Goal: Task Accomplishment & Management: Manage account settings

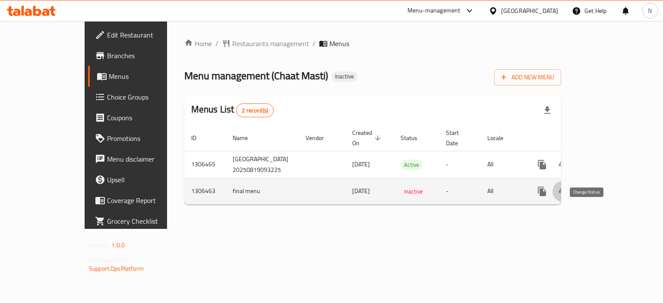
click at [568, 197] on icon "enhanced table" at bounding box center [563, 191] width 10 height 10
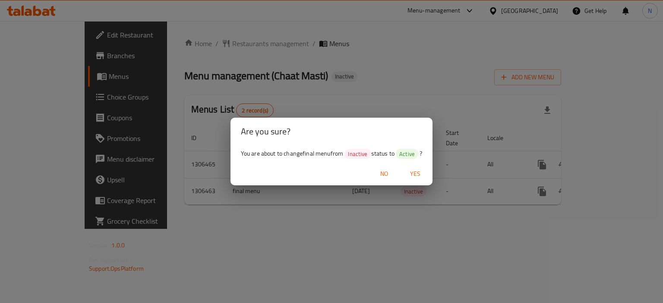
click at [420, 172] on span "Yes" at bounding box center [415, 174] width 21 height 11
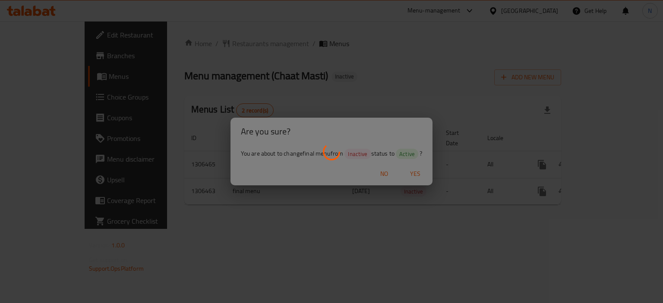
click at [420, 172] on div at bounding box center [331, 151] width 663 height 303
click at [389, 272] on div at bounding box center [331, 151] width 663 height 303
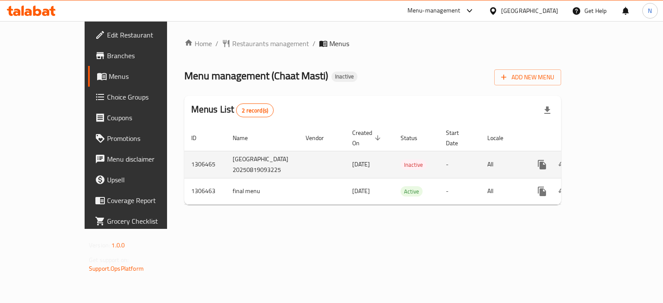
click at [184, 167] on td "1306465" at bounding box center [204, 164] width 41 height 27
click at [226, 164] on td "[GEOGRAPHIC_DATA] 20250819093225" at bounding box center [262, 164] width 73 height 27
copy td "[GEOGRAPHIC_DATA] 20250819093225"
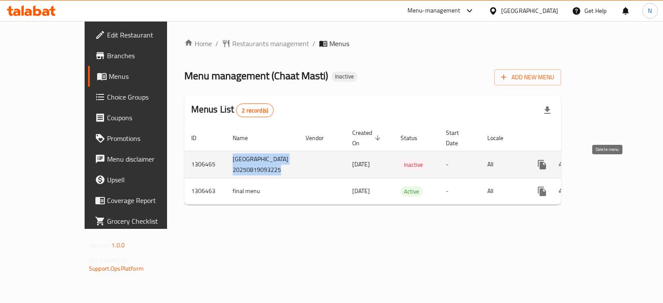
click at [589, 170] on icon "enhanced table" at bounding box center [583, 165] width 10 height 10
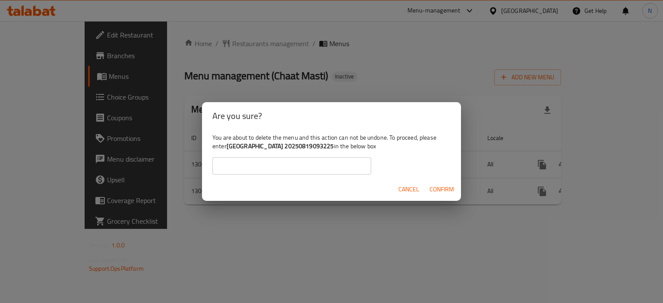
click at [274, 170] on input "text" at bounding box center [291, 166] width 159 height 17
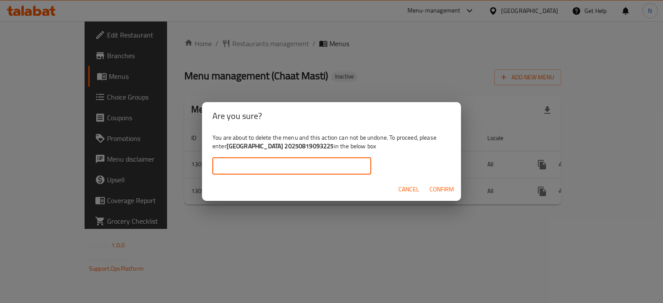
paste input "[GEOGRAPHIC_DATA] 20250819093225"
click at [220, 164] on input "[GEOGRAPHIC_DATA] 20250819093225" at bounding box center [291, 166] width 159 height 17
type input "[GEOGRAPHIC_DATA] 20250819093225"
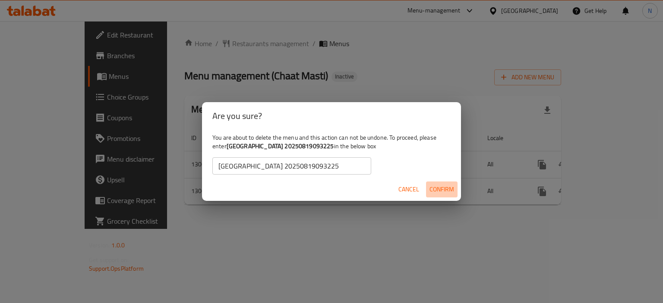
scroll to position [0, 0]
click at [447, 191] on span "Confirm" at bounding box center [442, 189] width 25 height 11
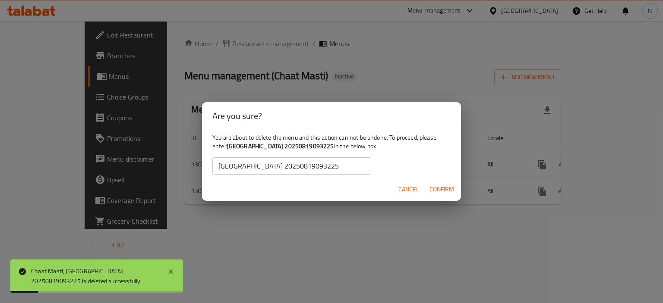
click at [335, 25] on div "Are you sure? You are about to delete the menu and this action can not be undon…" at bounding box center [331, 151] width 663 height 303
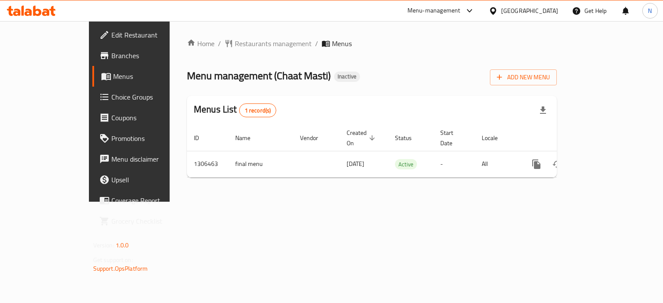
click at [498, 15] on icon at bounding box center [493, 10] width 9 height 9
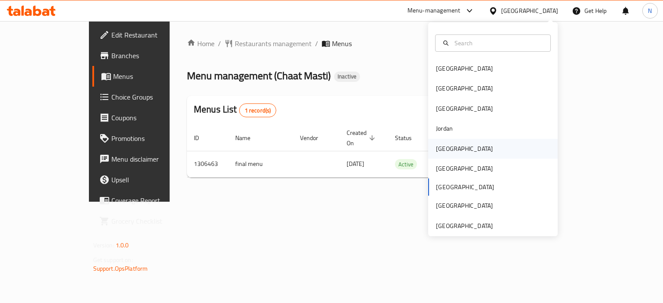
click at [463, 141] on div "Kuwait" at bounding box center [493, 149] width 130 height 20
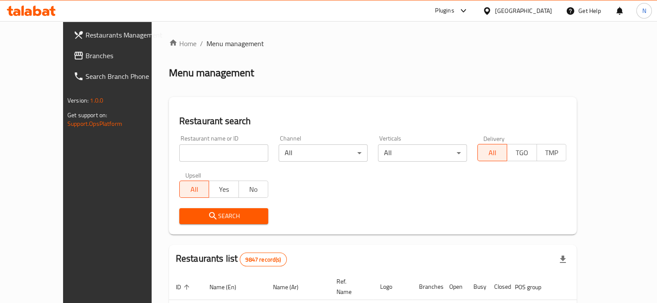
click at [541, 12] on div "Kuwait" at bounding box center [523, 10] width 57 height 9
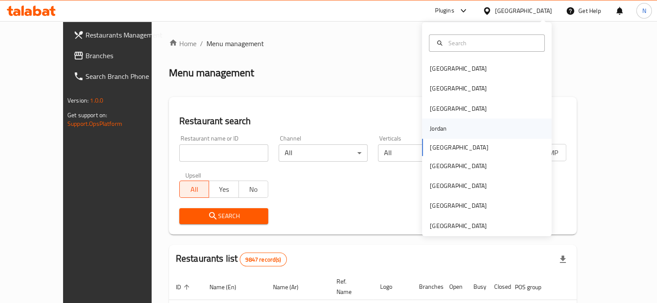
click at [439, 127] on div "Jordan" at bounding box center [438, 128] width 17 height 9
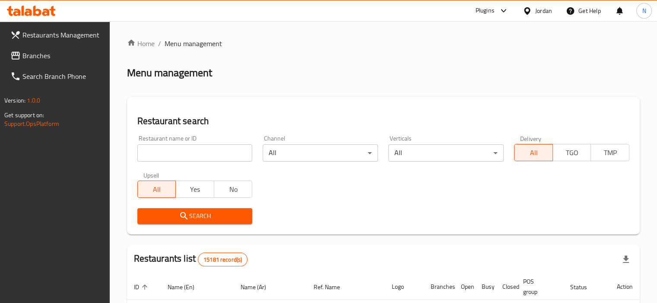
click at [186, 155] on input "search" at bounding box center [194, 153] width 115 height 17
paste input "معجنات بوابة الميدان الدمشقية"
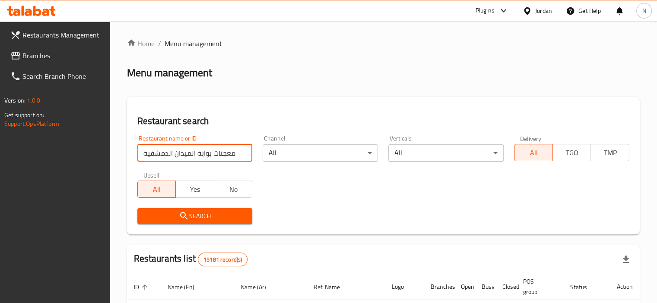
click button "Search" at bounding box center [194, 217] width 115 height 16
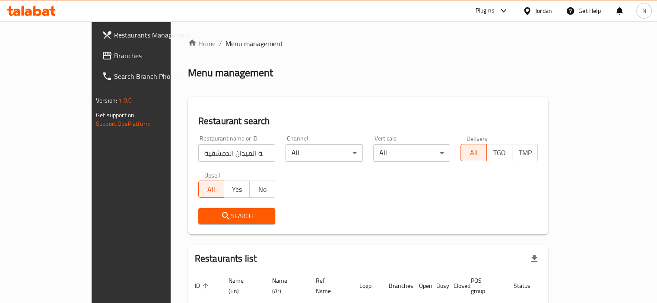
click at [332, 210] on div "Search" at bounding box center [368, 216] width 350 height 26
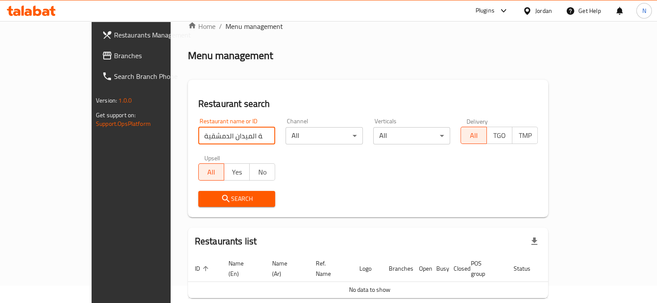
click at [198, 133] on input "معجنات بوابة الميدان الدمشقية" at bounding box center [236, 135] width 77 height 17
type input "معجنات بوابة الميدان"
click button "Search" at bounding box center [236, 199] width 77 height 16
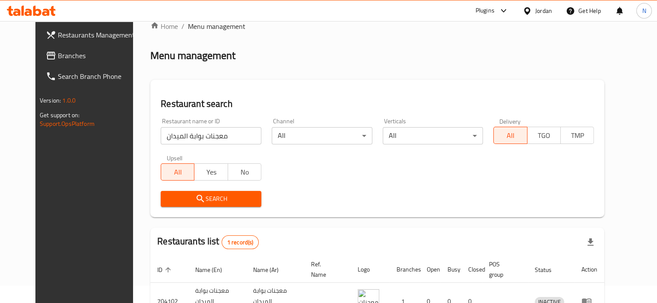
click at [325, 239] on div "Restaurants list 1 record(s)" at bounding box center [377, 242] width 454 height 29
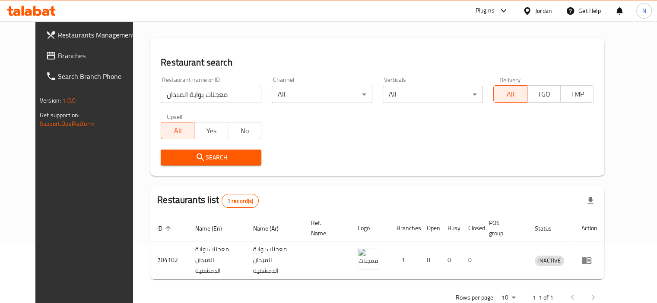
scroll to position [74, 0]
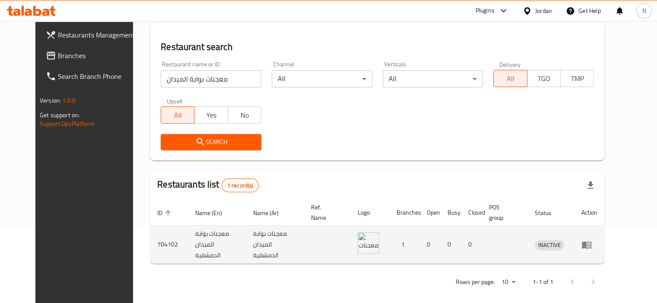
click at [591, 242] on icon "enhanced table" at bounding box center [586, 245] width 10 height 10
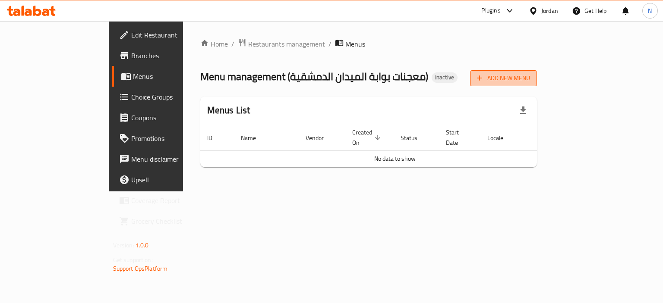
click at [530, 73] on span "Add New Menu" at bounding box center [503, 78] width 53 height 11
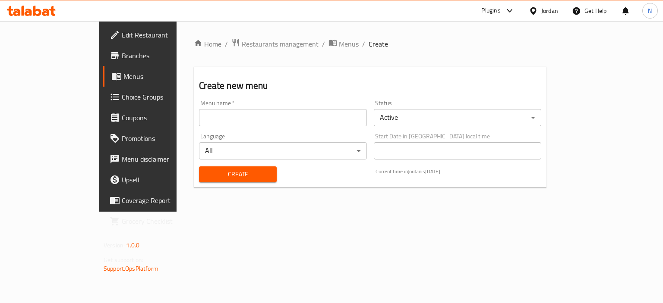
click at [218, 113] on input "text" at bounding box center [282, 117] width 167 height 17
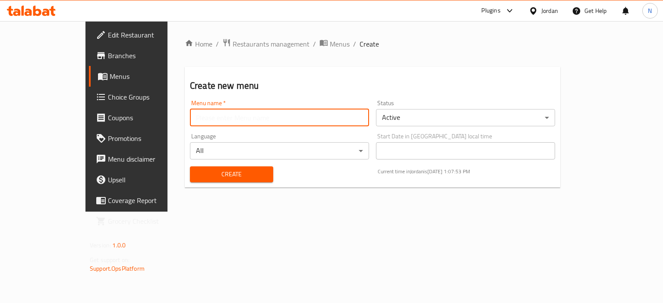
type input "menu"
click at [197, 173] on span "Create" at bounding box center [232, 174] width 70 height 11
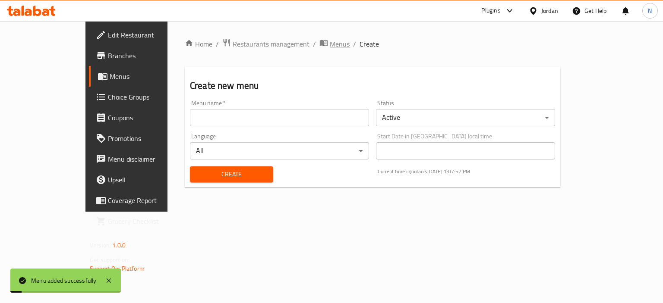
click at [330, 48] on span "Menus" at bounding box center [340, 44] width 20 height 10
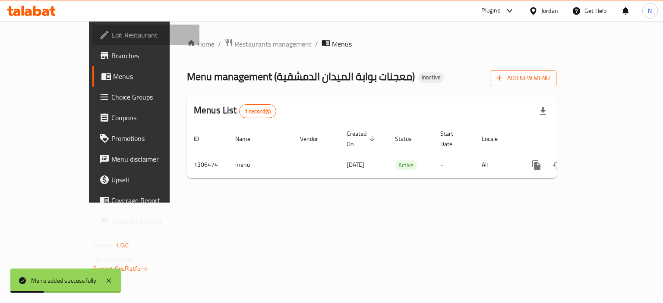
click at [111, 33] on span "Edit Restaurant" at bounding box center [152, 35] width 82 height 10
